Goal: Transaction & Acquisition: Book appointment/travel/reservation

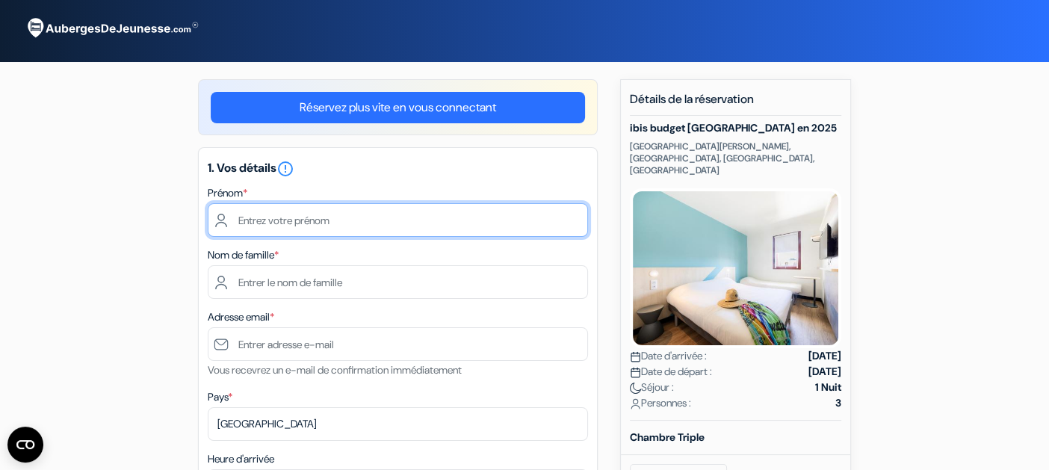
click at [306, 225] on input "text" at bounding box center [398, 220] width 380 height 34
type input "[PERSON_NAME]"
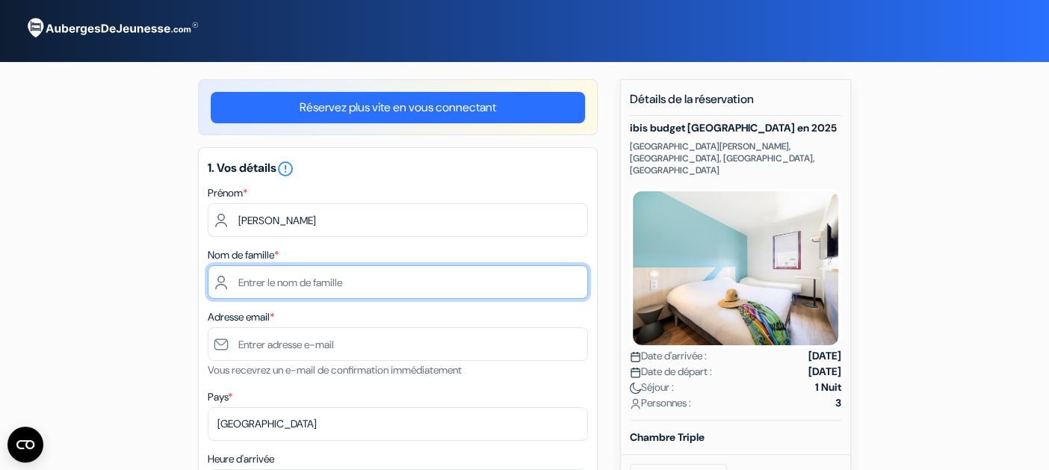
type input "Gailly"
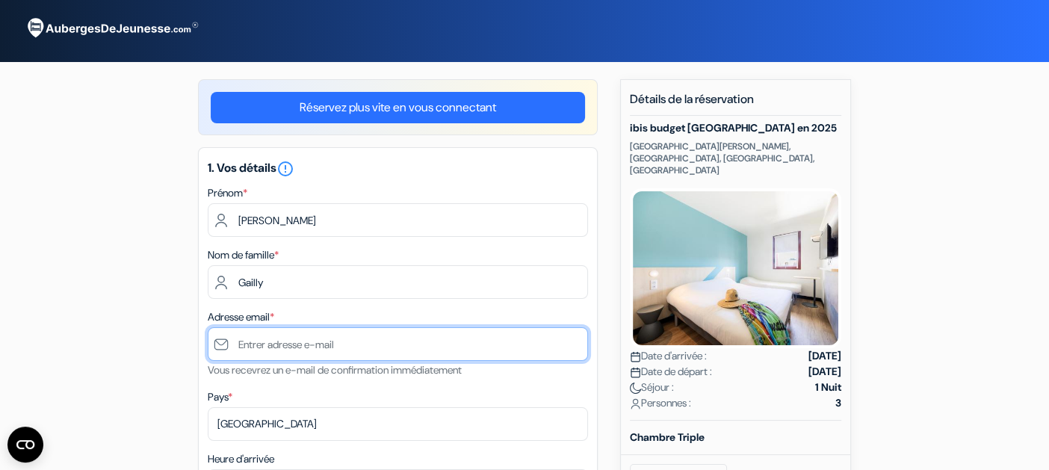
type input "[EMAIL_ADDRESS][DOMAIN_NAME]"
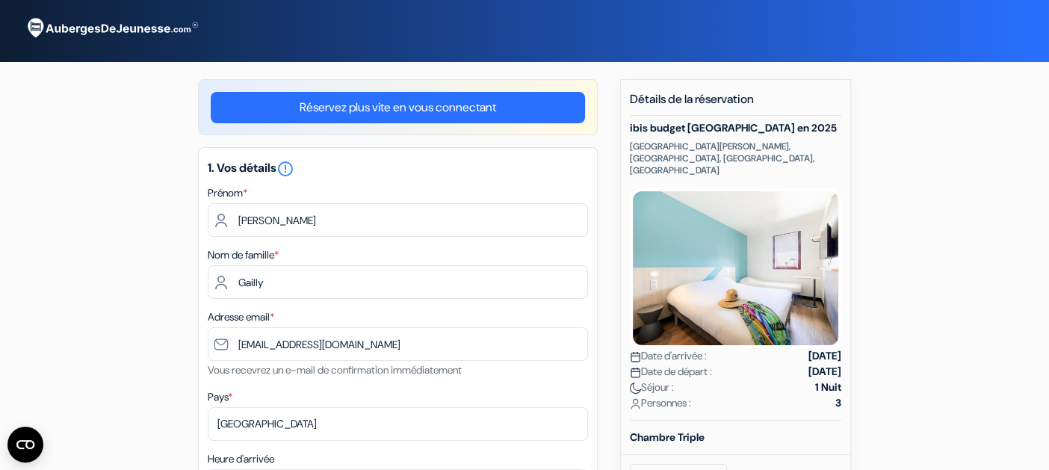
type input "[PHONE_NUMBER]"
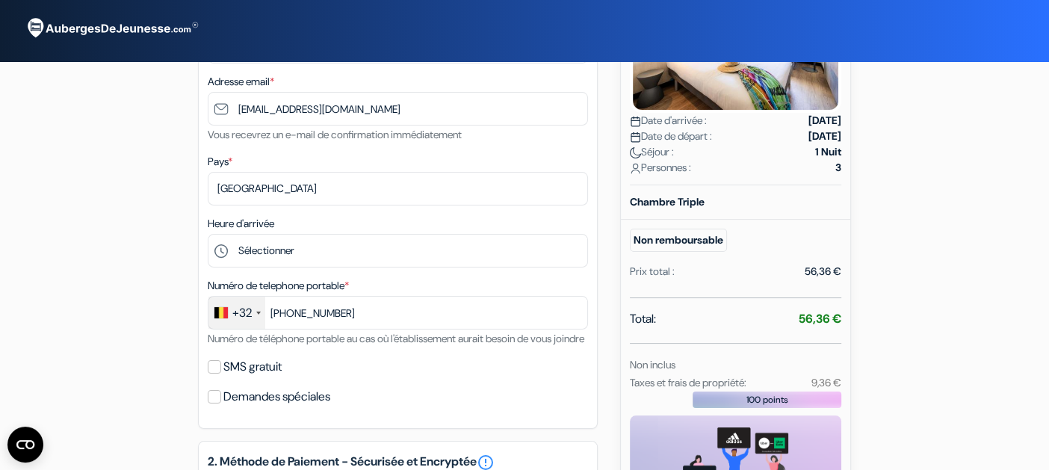
scroll to position [240, 0]
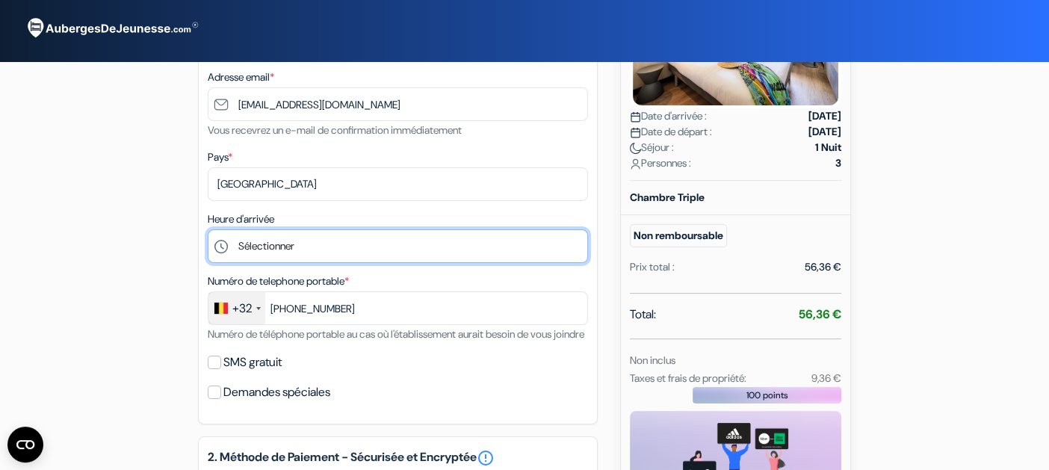
click at [334, 253] on select "Sélectionner 16:00 17:00 18:00 19:00 20:00 21:00 22:00 23:00 0:00" at bounding box center [398, 246] width 380 height 34
select select "16"
click at [208, 229] on select "Sélectionner 16:00 17:00 18:00 19:00 20:00 21:00 22:00 23:00 0:00" at bounding box center [398, 246] width 380 height 34
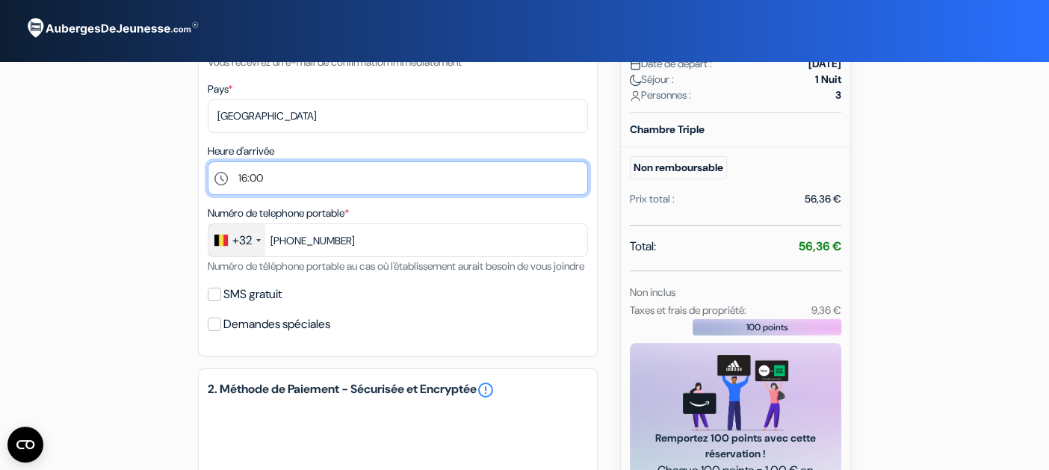
scroll to position [309, 0]
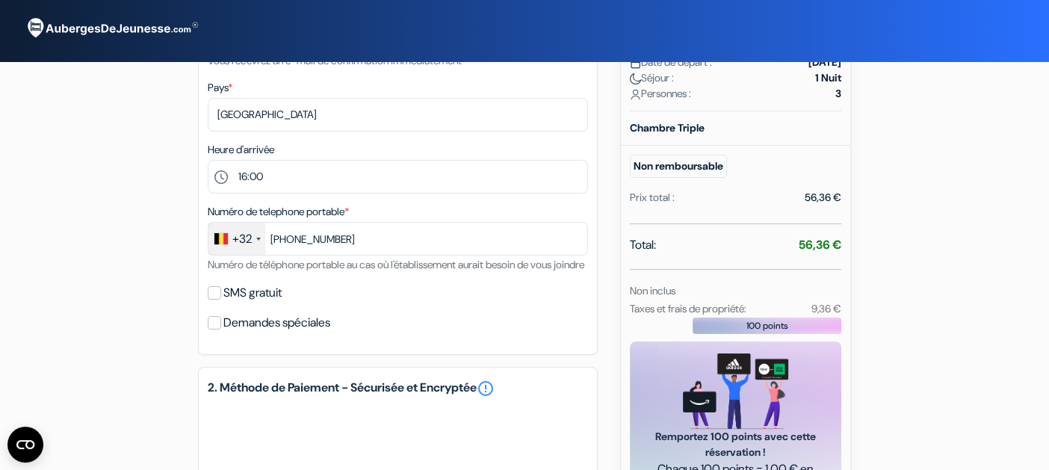
click at [221, 303] on div "SMS gratuit" at bounding box center [398, 292] width 380 height 21
click at [214, 300] on input "SMS gratuit" at bounding box center [214, 292] width 13 height 13
checkbox input "true"
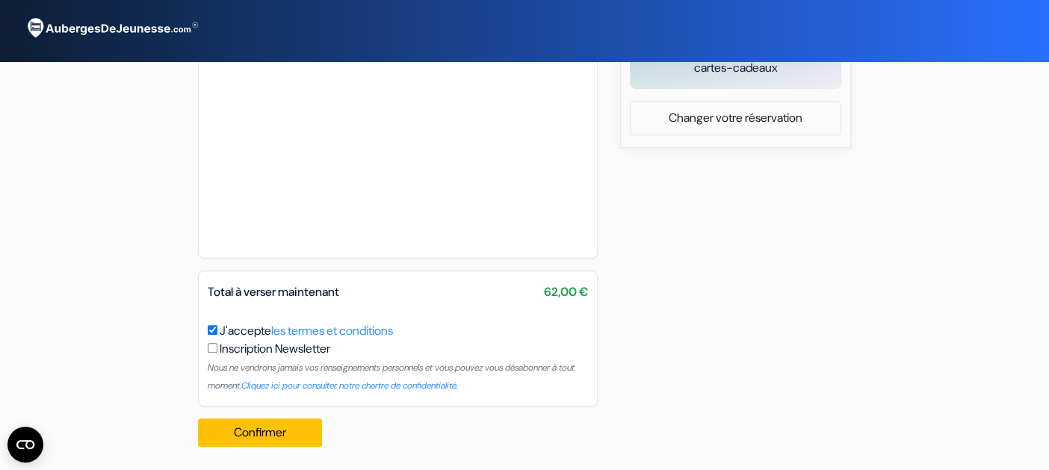
scroll to position [749, 0]
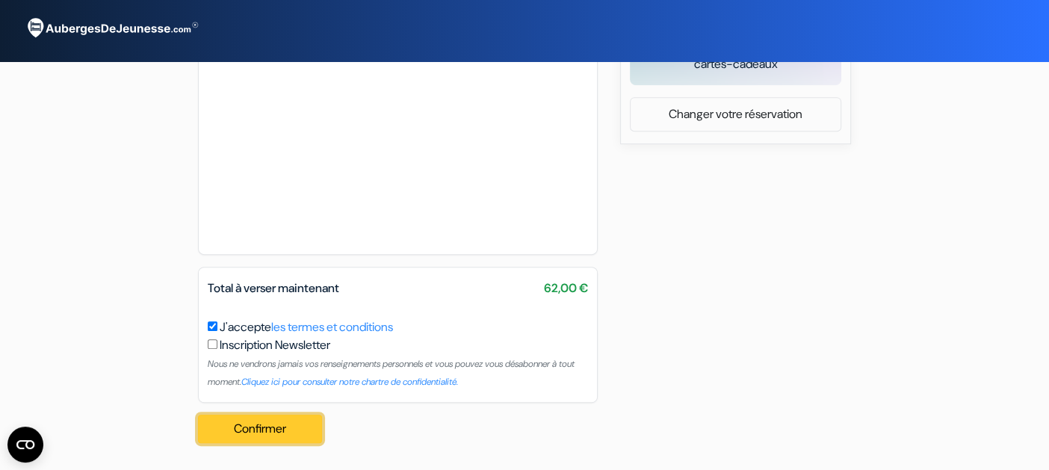
click at [257, 428] on button "Confirmer Loading..." at bounding box center [260, 429] width 124 height 28
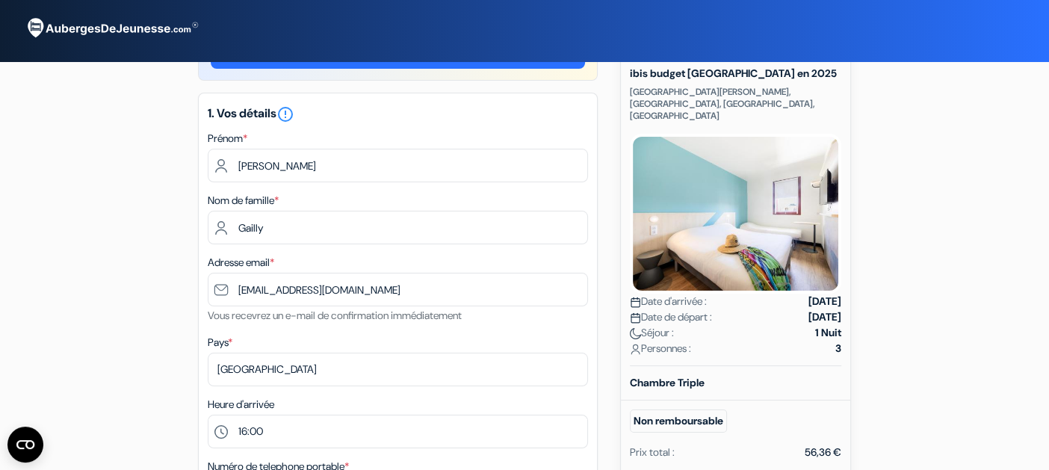
scroll to position [0, 0]
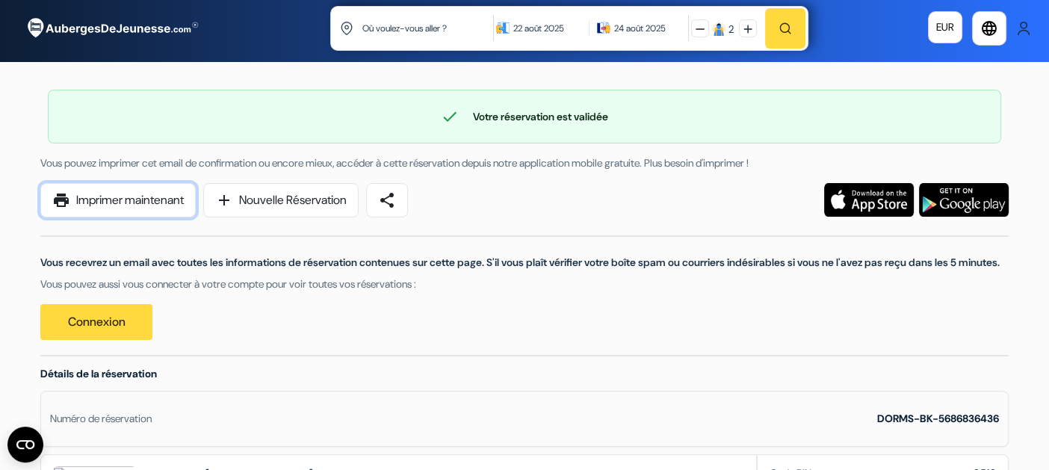
click at [129, 198] on link "print Imprimer maintenant" at bounding box center [117, 200] width 155 height 34
